Goal: Check status: Check status

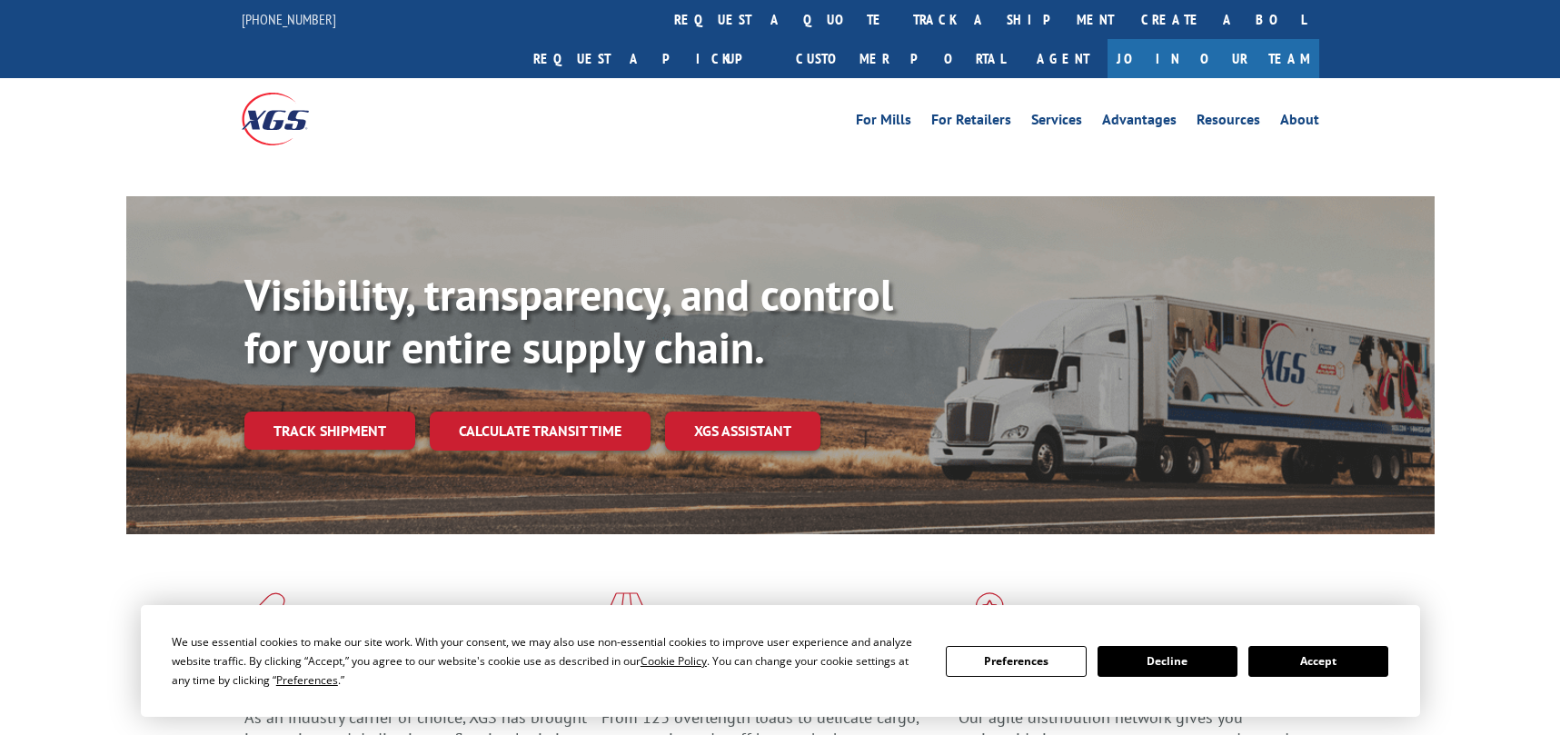
click at [660, 26] on link "request a quote" at bounding box center [779, 19] width 239 height 39
click at [899, 15] on link "track a shipment" at bounding box center [1013, 19] width 228 height 39
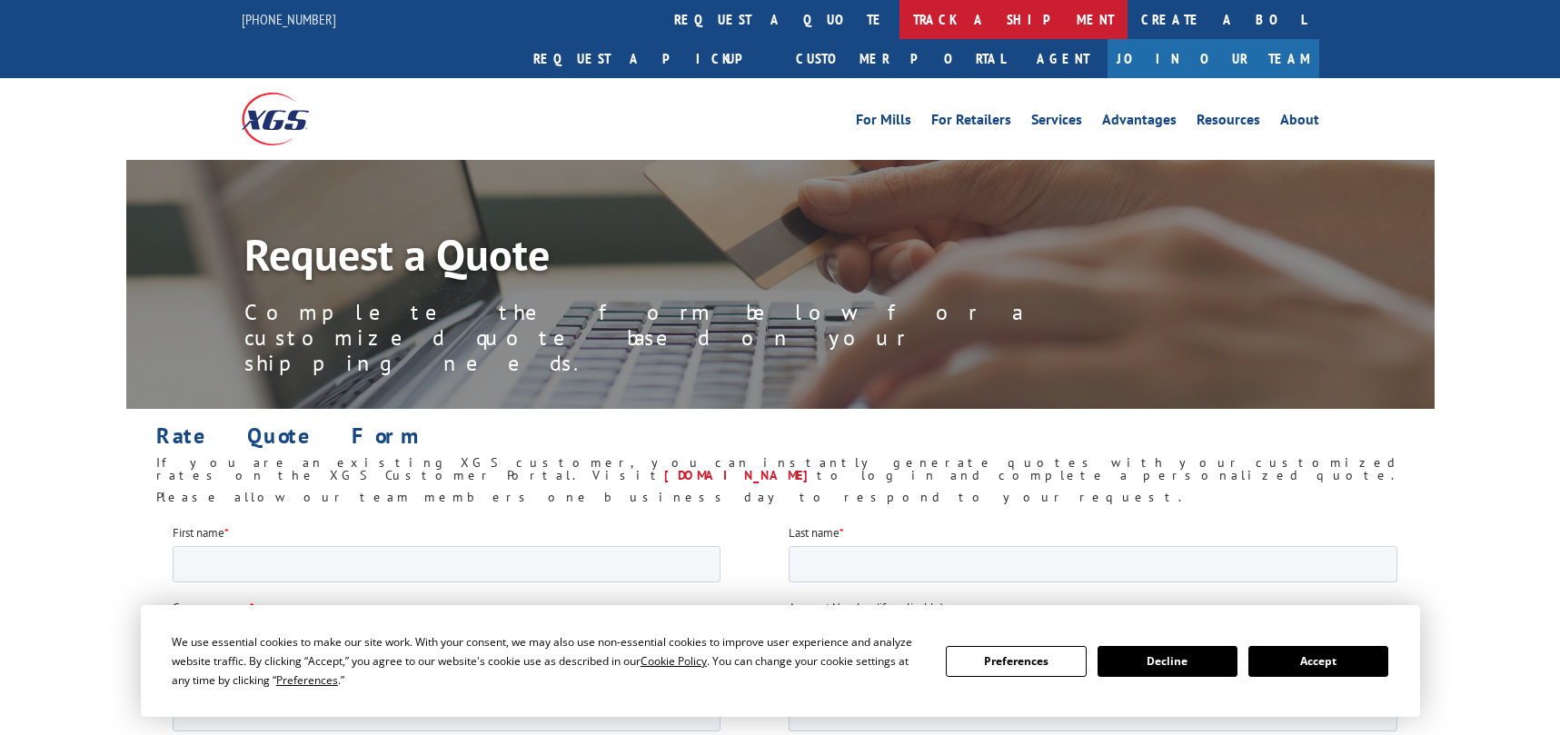
click at [899, 21] on link "track a shipment" at bounding box center [1013, 19] width 228 height 39
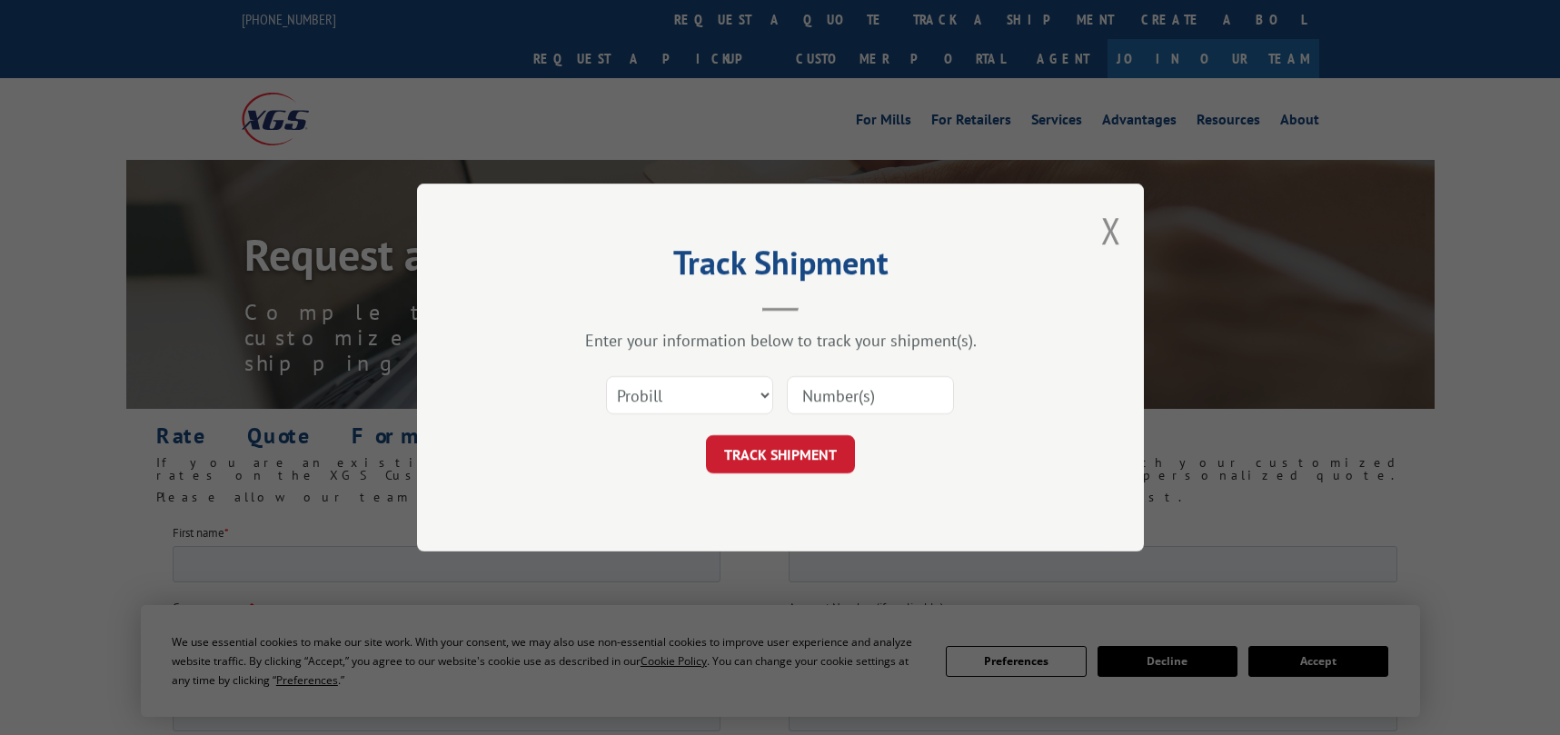
click at [869, 394] on input at bounding box center [870, 395] width 167 height 38
paste input "2848361"
type input "2848361"
click at [784, 465] on button "TRACK SHIPMENT" at bounding box center [780, 454] width 149 height 38
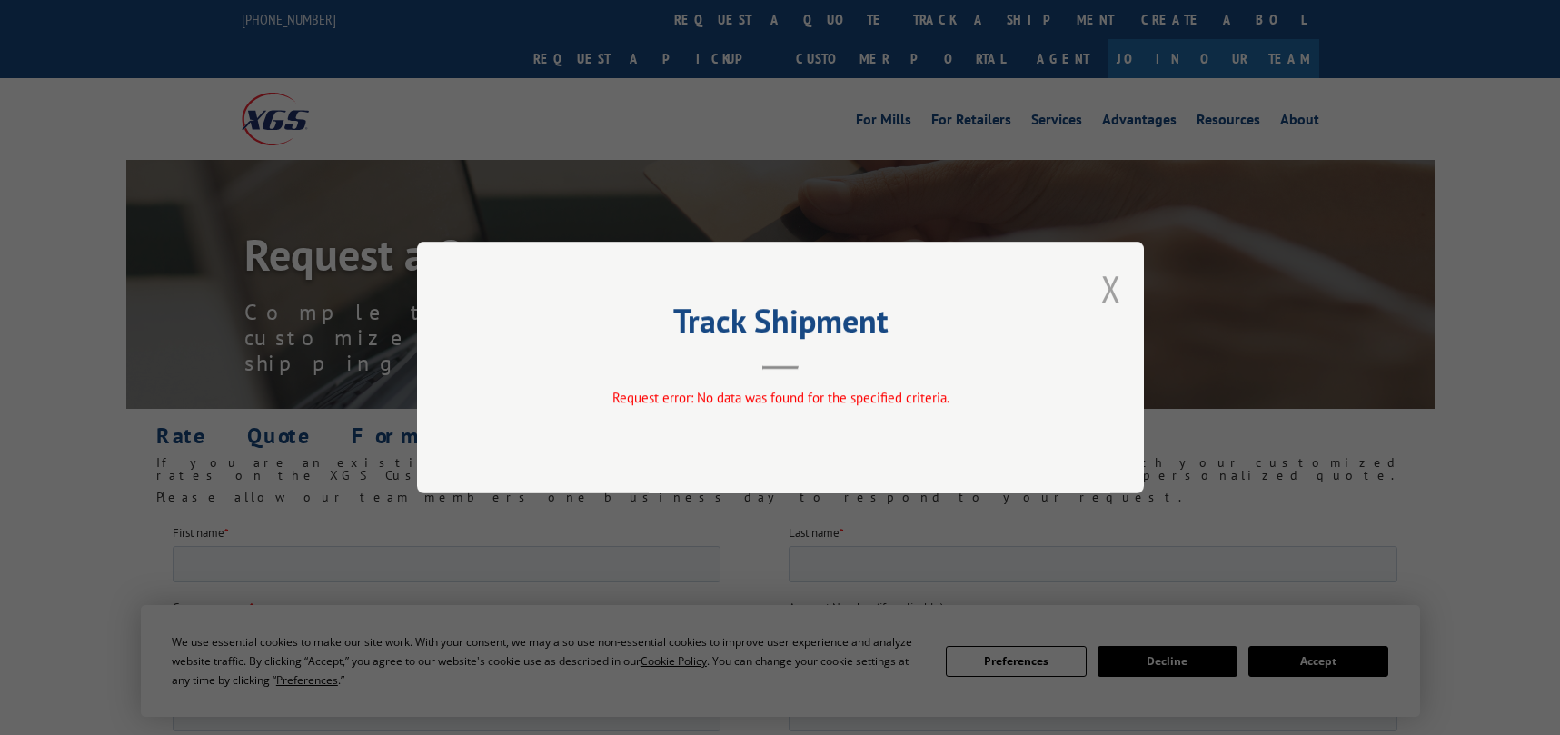
click at [1102, 289] on button "Close modal" at bounding box center [1111, 288] width 20 height 48
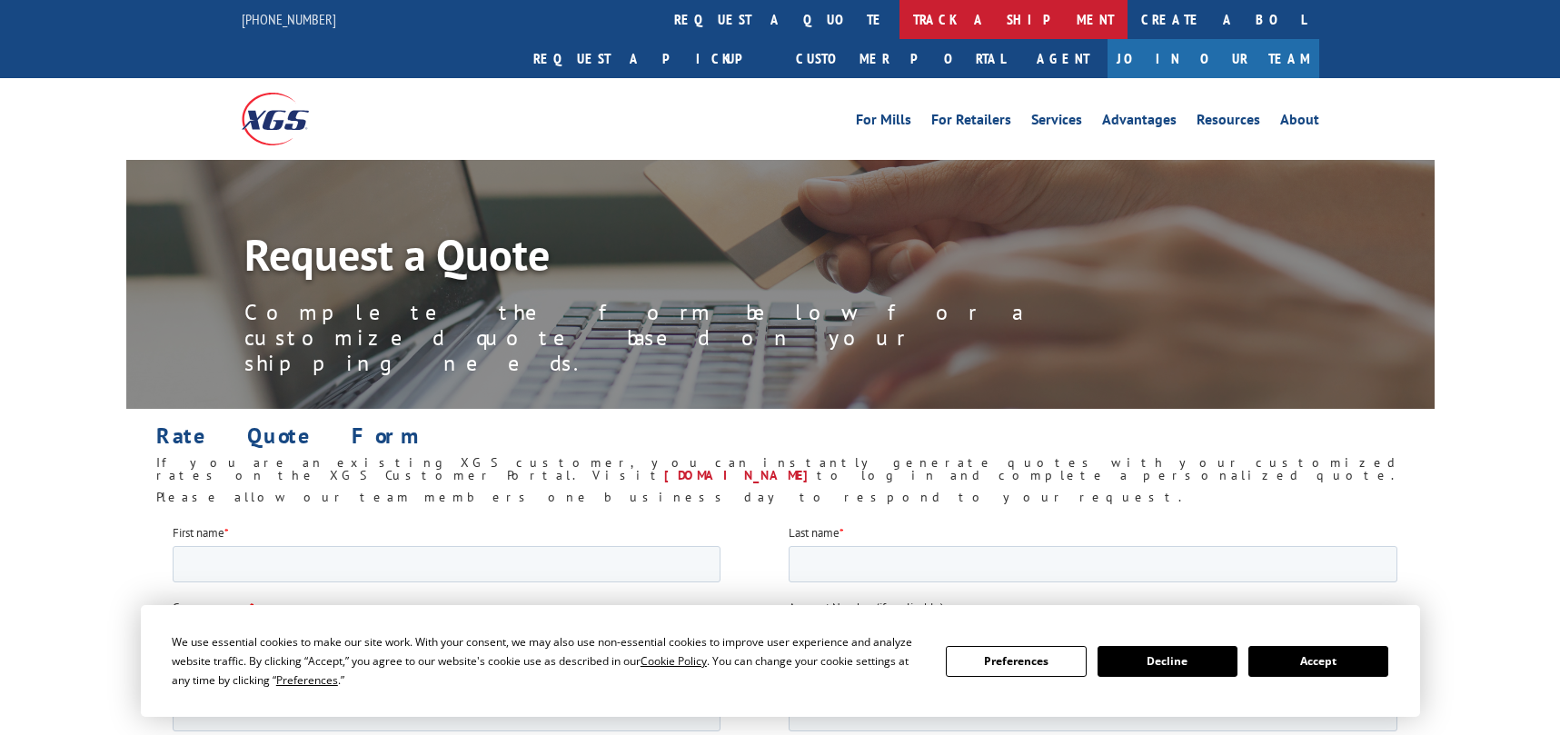
click at [899, 20] on link "track a shipment" at bounding box center [1013, 19] width 228 height 39
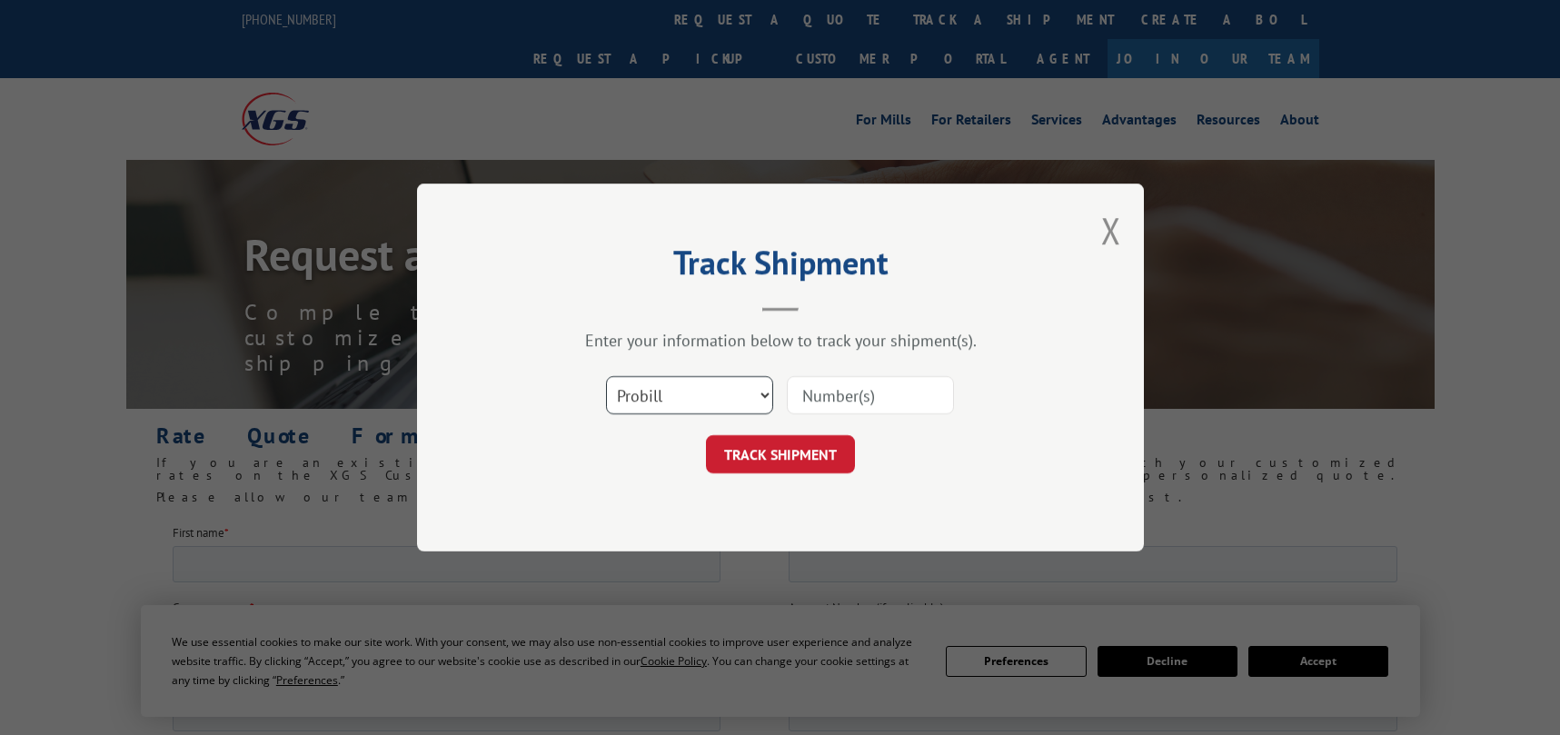
click at [667, 392] on select "Select category... Probill BOL PO" at bounding box center [689, 395] width 167 height 38
select select "po"
click at [606, 376] on select "Select category... Probill BOL PO" at bounding box center [689, 395] width 167 height 38
click at [855, 390] on input at bounding box center [870, 395] width 167 height 38
paste input "295508245"
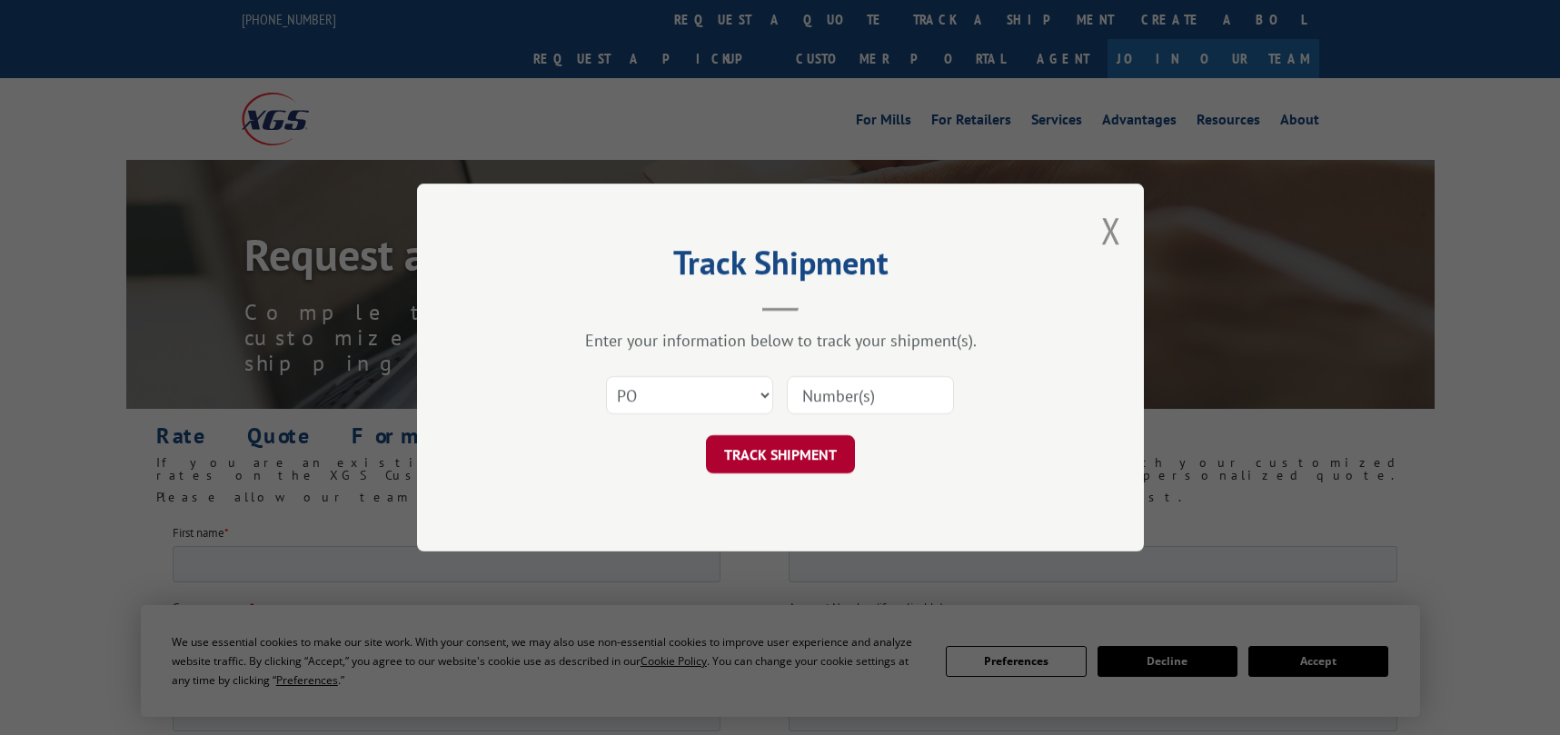
type input "295508245"
click at [780, 466] on button "TRACK SHIPMENT" at bounding box center [780, 454] width 149 height 38
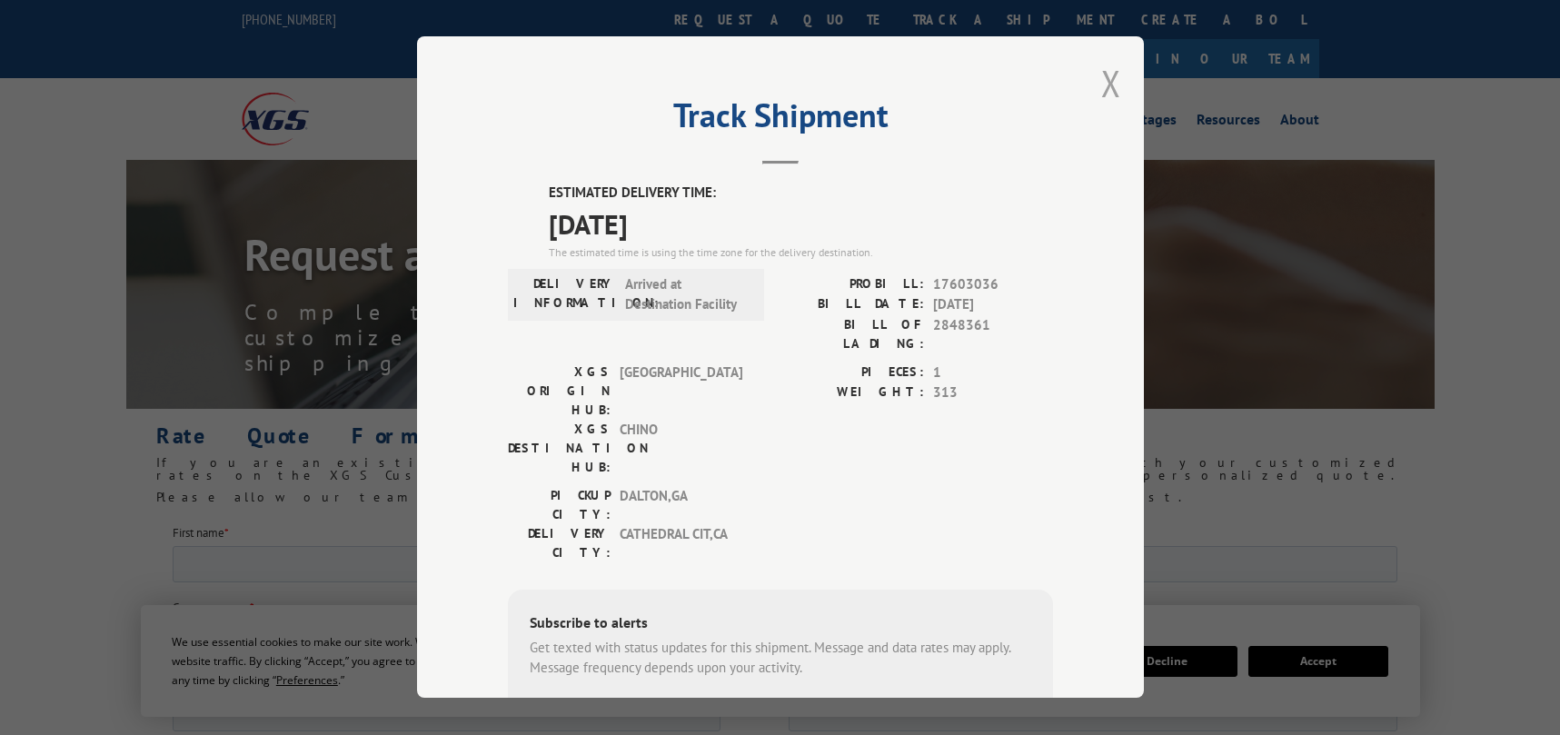
click at [1112, 94] on button "Close modal" at bounding box center [1111, 83] width 20 height 48
